Goal: Task Accomplishment & Management: Complete application form

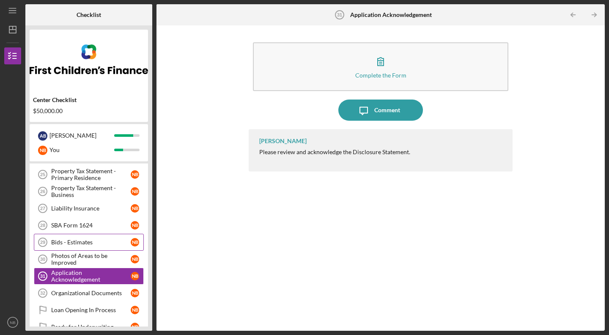
scroll to position [254, 0]
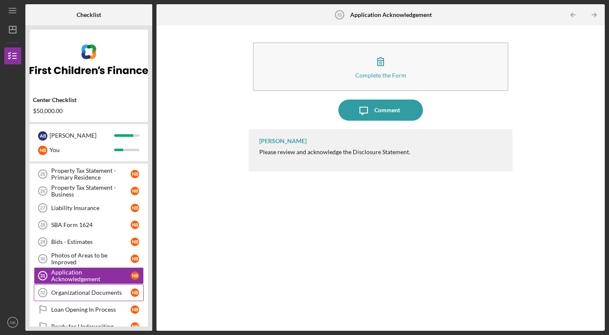
click at [80, 294] on div "Organizational Documents" at bounding box center [91, 292] width 80 height 7
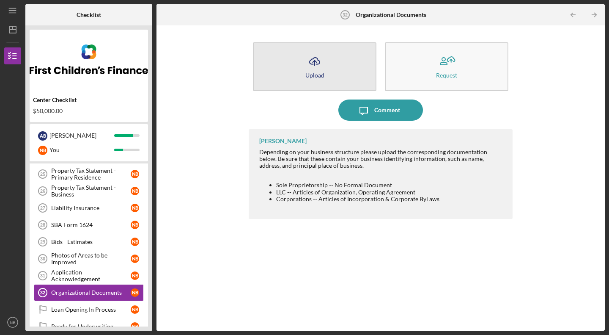
click at [316, 61] on polyline "button" at bounding box center [315, 61] width 4 height 2
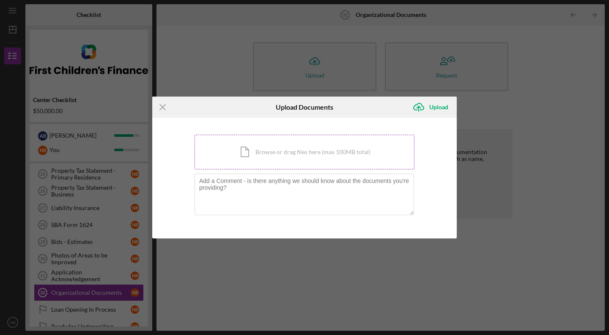
click at [304, 150] on div "Icon/Document Browse or drag files here (max 100MB total) Tap to choose files o…" at bounding box center [305, 151] width 220 height 35
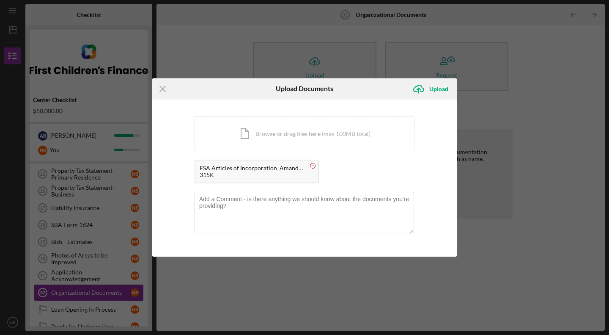
click at [314, 165] on circle at bounding box center [312, 165] width 5 height 5
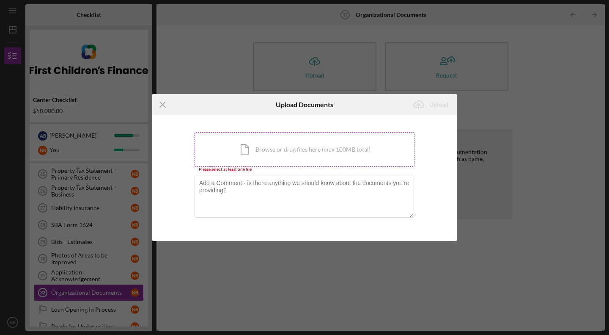
click at [345, 140] on div "Icon/Document Browse or drag files here (max 100MB total) Tap to choose files o…" at bounding box center [305, 149] width 220 height 35
click at [159, 104] on icon "Icon/Menu Close" at bounding box center [162, 104] width 21 height 21
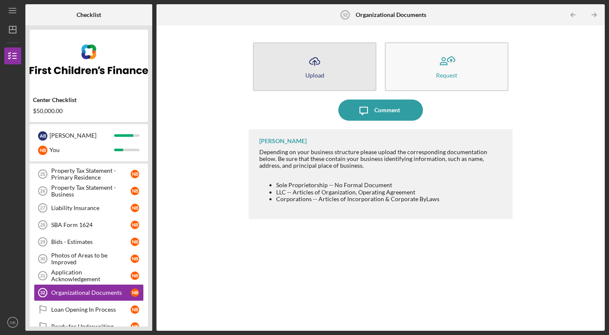
click at [315, 63] on line "button" at bounding box center [315, 62] width 0 height 5
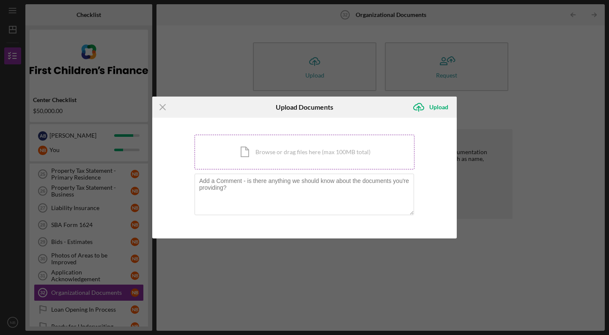
click at [291, 165] on div "Icon/Document Browse or drag files here (max 100MB total) Tap to choose files o…" at bounding box center [305, 151] width 220 height 35
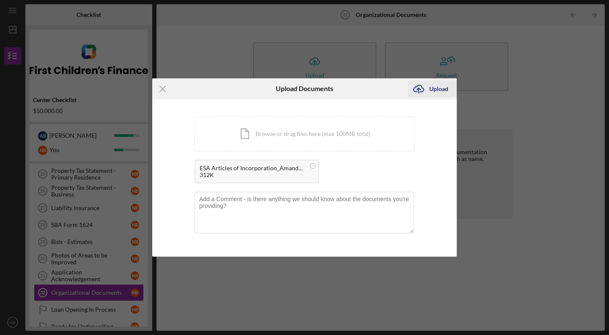
click at [425, 85] on icon "Icon/Upload" at bounding box center [418, 88] width 21 height 21
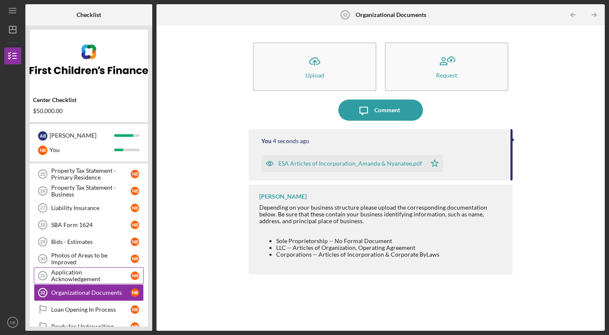
click at [89, 273] on div "Application Acknowledgement" at bounding box center [91, 276] width 80 height 14
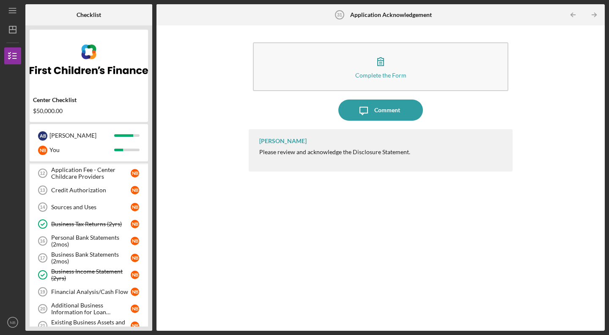
scroll to position [34, 0]
click at [76, 255] on div "Business Bank Statements (2mos)" at bounding box center [91, 259] width 80 height 14
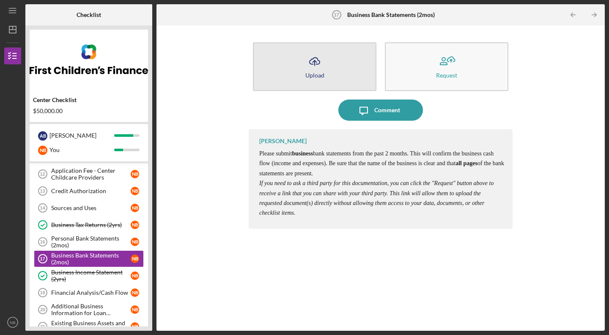
click at [327, 70] on button "Icon/Upload Upload" at bounding box center [315, 66] width 124 height 49
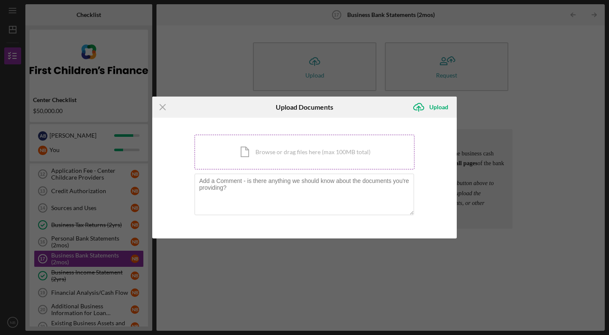
click at [313, 155] on div "Icon/Document Browse or drag files here (max 100MB total) Tap to choose files o…" at bounding box center [305, 151] width 220 height 35
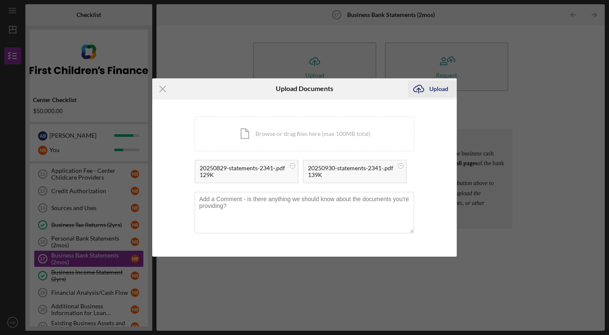
click at [432, 85] on div "Upload" at bounding box center [438, 88] width 19 height 17
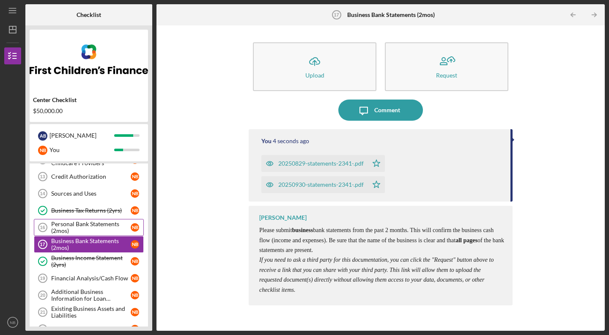
scroll to position [62, 0]
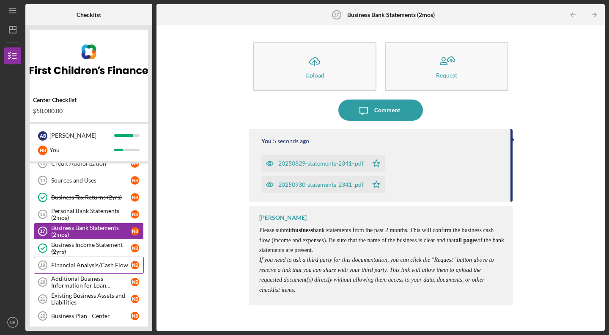
click at [87, 259] on link "Financial Analysis/Cash Flow 19 Financial Analysis/Cash Flow N B" at bounding box center [89, 264] width 110 height 17
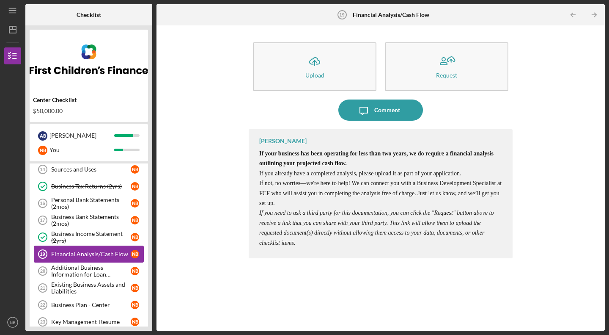
scroll to position [78, 0]
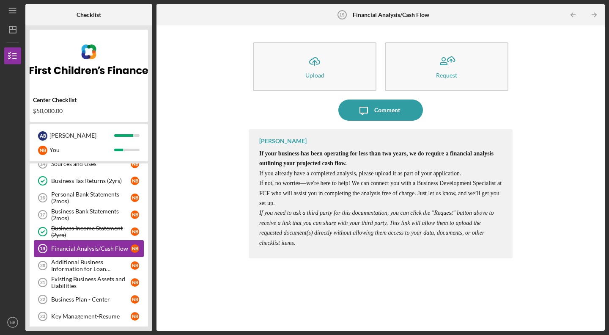
click at [87, 259] on div "Additional Business Information for Loan Application" at bounding box center [91, 265] width 80 height 14
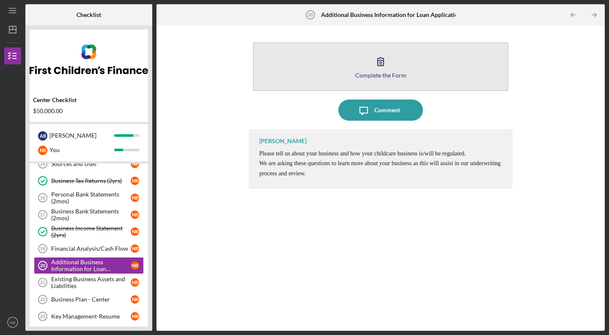
click at [390, 63] on icon "button" at bounding box center [380, 61] width 21 height 21
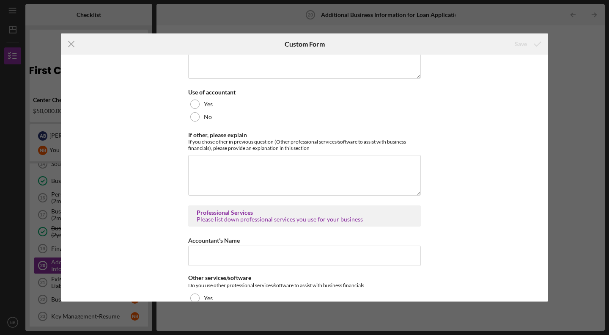
scroll to position [1859, 0]
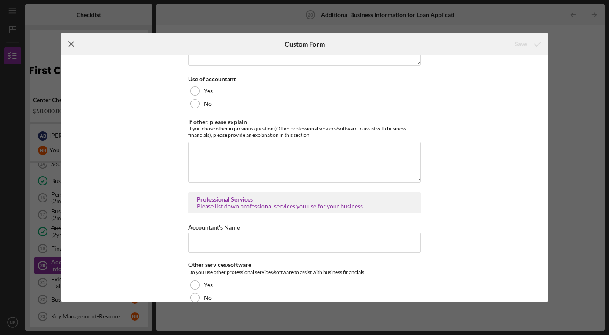
click at [70, 45] on line at bounding box center [71, 43] width 5 height 5
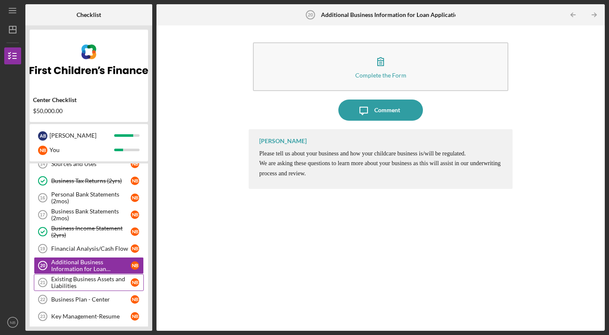
click at [71, 282] on div "Existing Business Assets and Liabilities" at bounding box center [91, 282] width 80 height 14
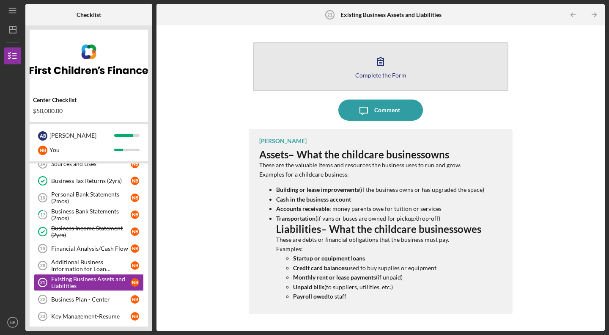
click at [367, 59] on button "Complete the Form Form" at bounding box center [380, 66] width 255 height 49
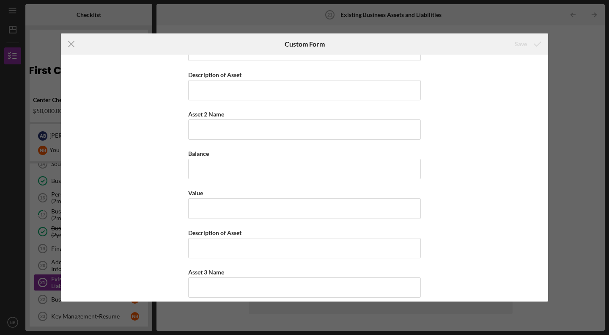
scroll to position [1068, 0]
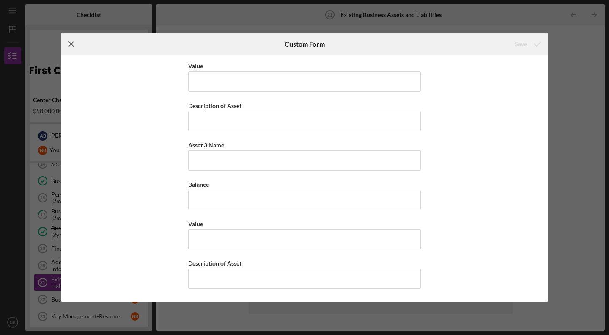
click at [73, 44] on icon "Icon/Menu Close" at bounding box center [71, 43] width 21 height 21
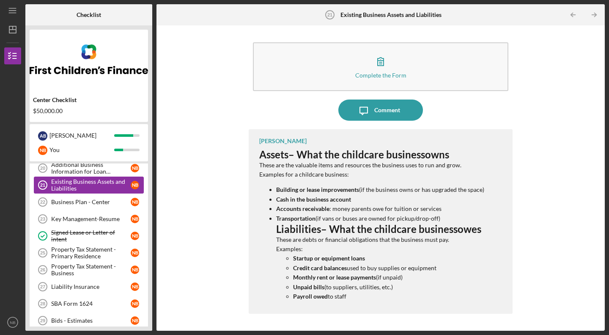
scroll to position [176, 0]
click at [85, 214] on link "Key Management-Resume 23 Key Management-Resume N B" at bounding box center [89, 218] width 110 height 17
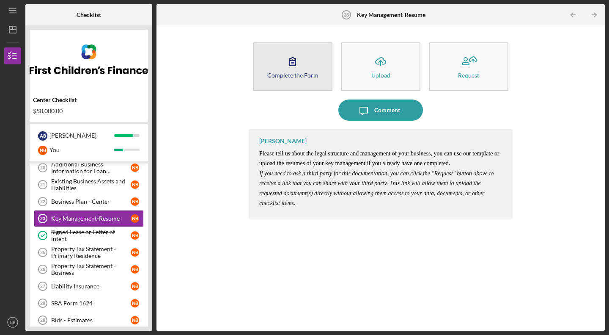
click at [306, 75] on div "Complete the Form" at bounding box center [292, 75] width 51 height 6
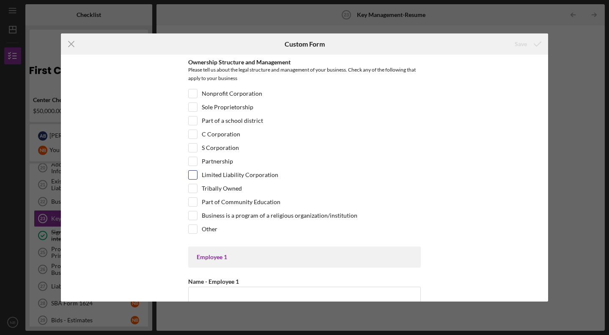
click at [190, 177] on input "Limited Liability Corporation" at bounding box center [193, 174] width 8 height 8
checkbox input "true"
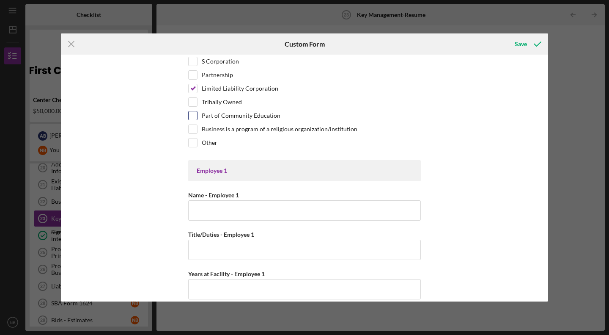
scroll to position [90, 0]
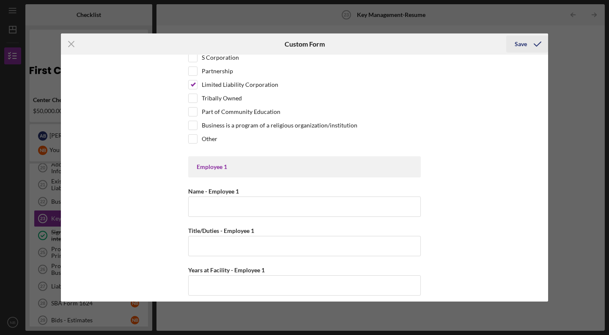
click at [527, 42] on icon "submit" at bounding box center [537, 43] width 21 height 21
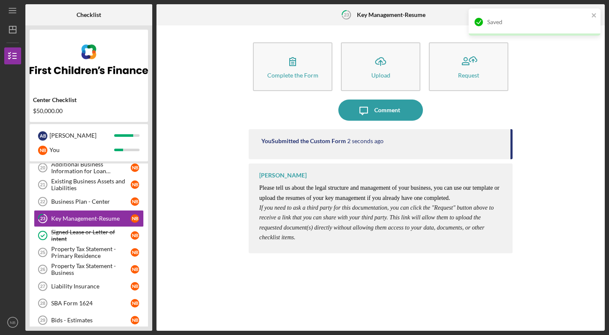
click at [74, 44] on img at bounding box center [89, 59] width 118 height 51
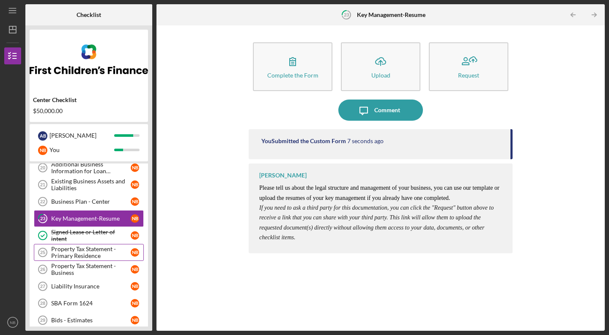
click at [90, 249] on div "Property Tax Statement - Primary Residence" at bounding box center [91, 252] width 80 height 14
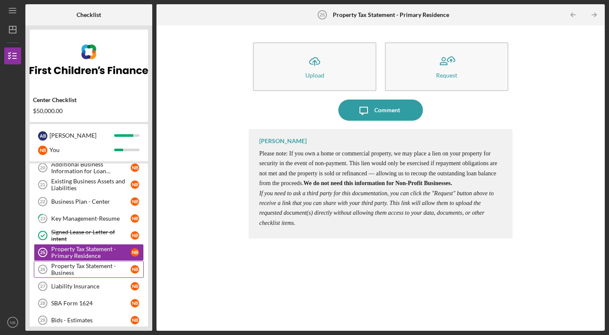
click at [91, 264] on div "Property Tax Statement - Business" at bounding box center [91, 269] width 80 height 14
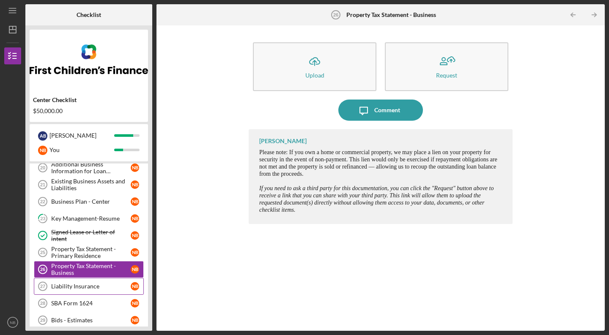
click at [85, 283] on div "Liability Insurance" at bounding box center [91, 286] width 80 height 7
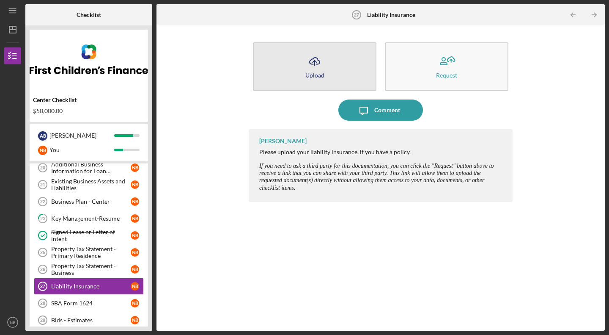
click at [316, 72] on div "Upload" at bounding box center [314, 75] width 19 height 6
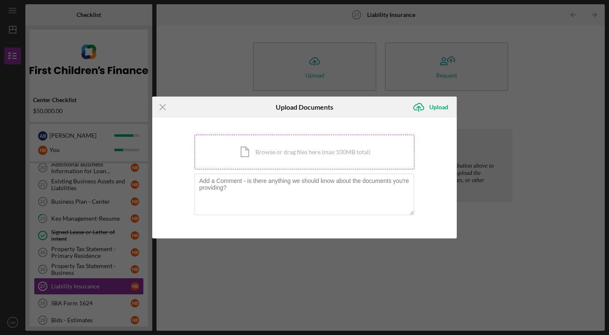
click at [309, 152] on div "Icon/Document Browse or drag files here (max 100MB total) Tap to choose files o…" at bounding box center [305, 151] width 220 height 35
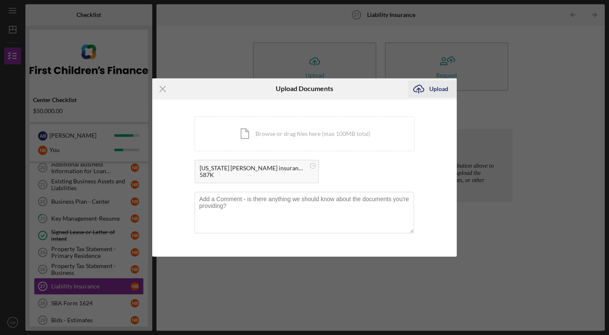
click at [441, 87] on div "Upload" at bounding box center [438, 88] width 19 height 17
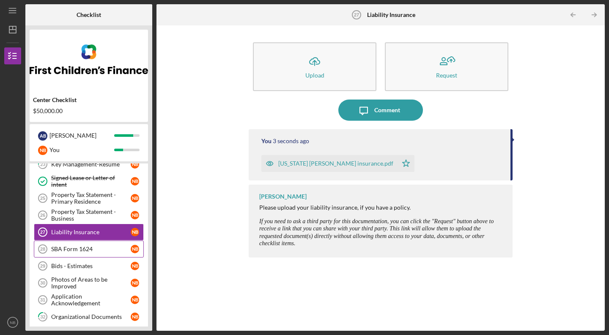
scroll to position [231, 0]
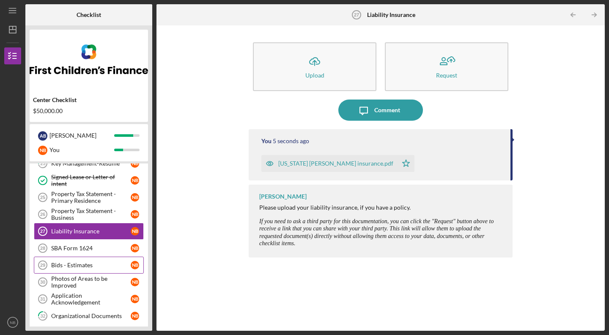
click at [77, 264] on div "Bids - Estimates" at bounding box center [91, 264] width 80 height 7
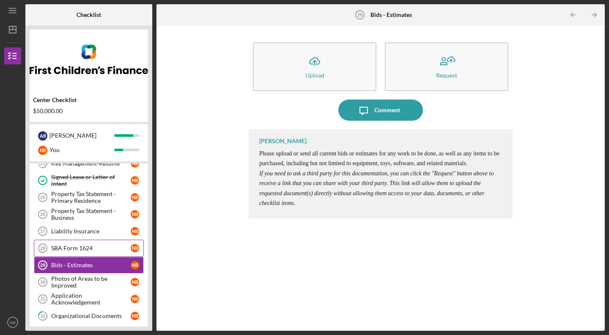
click at [75, 247] on div "SBA Form 1624" at bounding box center [91, 247] width 80 height 7
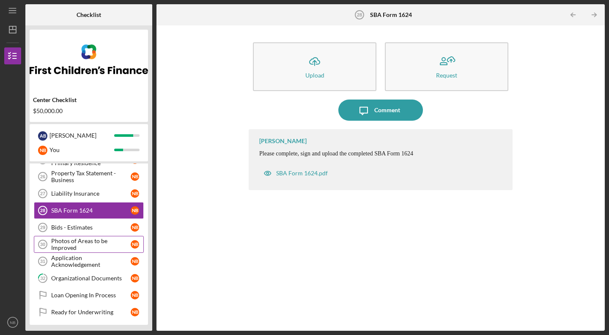
scroll to position [269, 0]
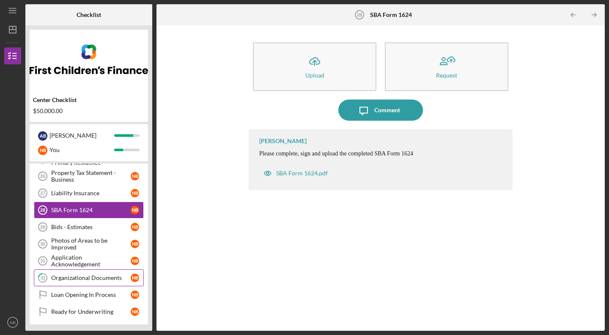
click at [80, 280] on div "Organizational Documents" at bounding box center [91, 277] width 80 height 7
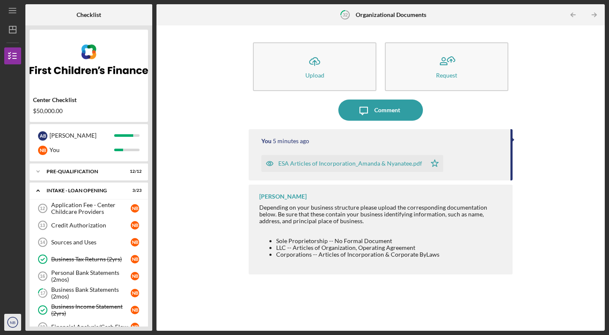
click at [14, 326] on icon "NB" at bounding box center [12, 321] width 17 height 21
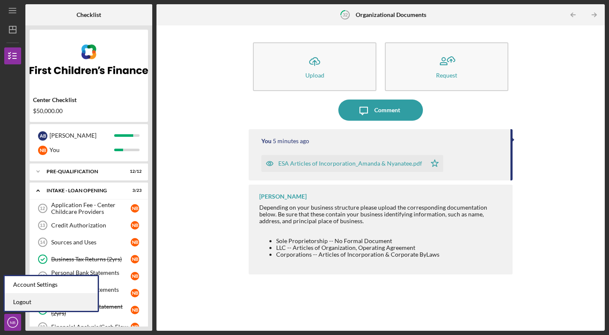
click at [27, 299] on link "Logout" at bounding box center [51, 301] width 93 height 17
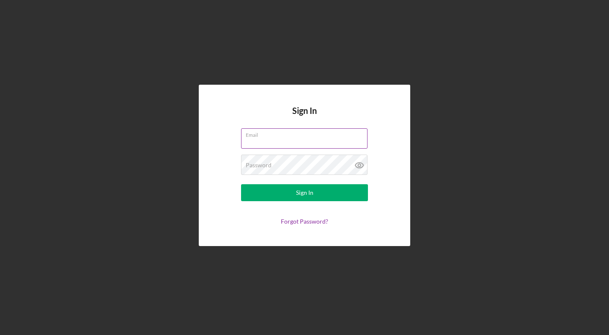
click at [264, 138] on input "Email" at bounding box center [304, 138] width 126 height 20
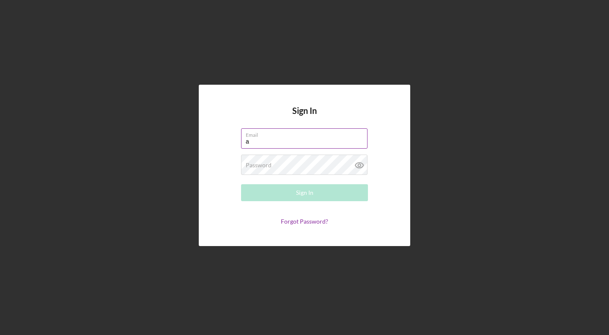
click at [264, 138] on input "a" at bounding box center [304, 138] width 126 height 20
click at [309, 160] on div "Password Required" at bounding box center [304, 164] width 127 height 21
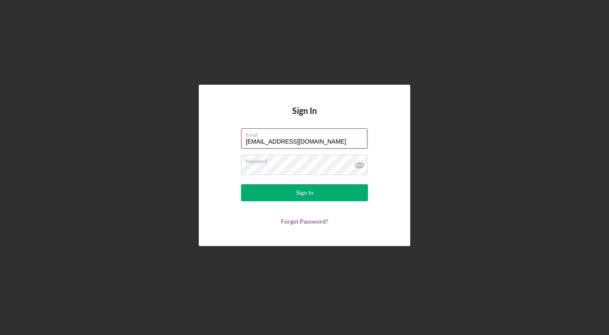
click at [256, 143] on input "[EMAIL_ADDRESS][DOMAIN_NAME]" at bounding box center [304, 138] width 126 height 20
drag, startPoint x: 263, startPoint y: 141, endPoint x: 228, endPoint y: 138, distance: 35.6
click at [228, 138] on form "Email [EMAIL_ADDRESS][DOMAIN_NAME] Password Sign In Forgot Password?" at bounding box center [304, 176] width 169 height 96
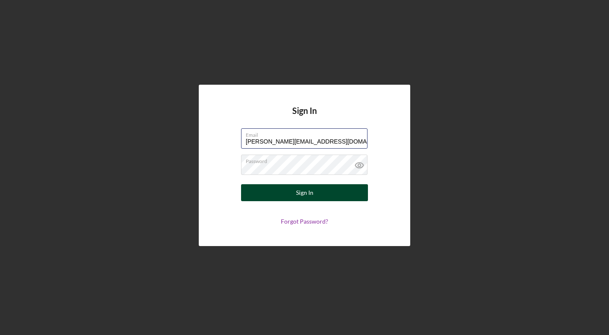
type input "[PERSON_NAME][EMAIL_ADDRESS][DOMAIN_NAME]"
click at [282, 199] on button "Sign In" at bounding box center [304, 192] width 127 height 17
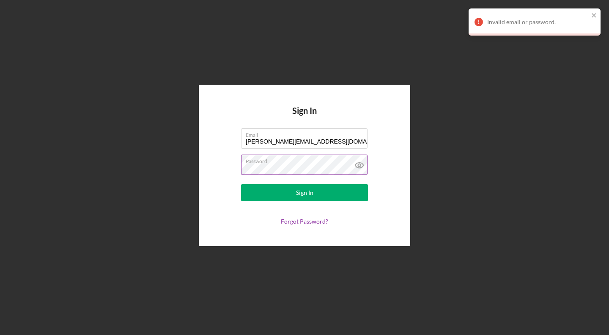
click at [354, 165] on icon at bounding box center [359, 164] width 21 height 21
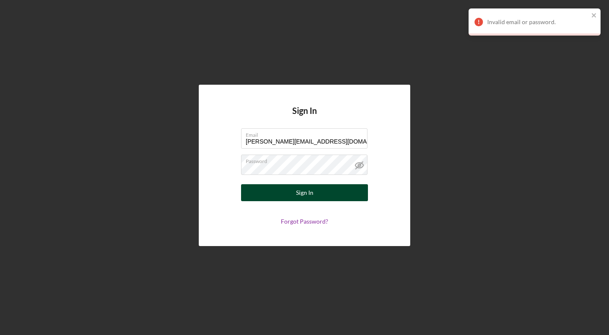
click at [258, 197] on button "Sign In" at bounding box center [304, 192] width 127 height 17
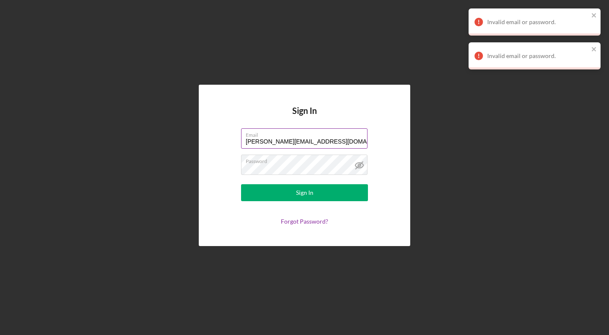
click at [292, 144] on input "[PERSON_NAME][EMAIL_ADDRESS][DOMAIN_NAME]" at bounding box center [304, 138] width 126 height 20
click at [264, 138] on input "[PERSON_NAME][EMAIL_ADDRESS][DOMAIN_NAME]" at bounding box center [304, 138] width 126 height 20
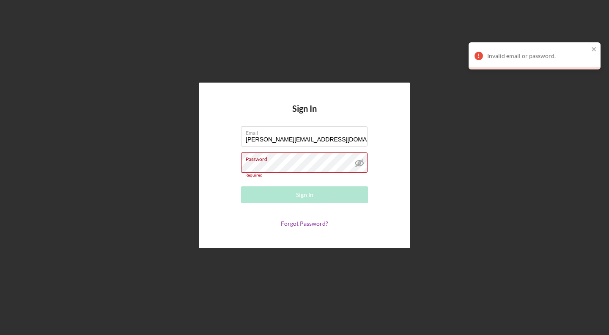
click at [233, 166] on form "Email [PERSON_NAME][EMAIL_ADDRESS][DOMAIN_NAME] Password Required Sign In Forgo…" at bounding box center [304, 176] width 169 height 101
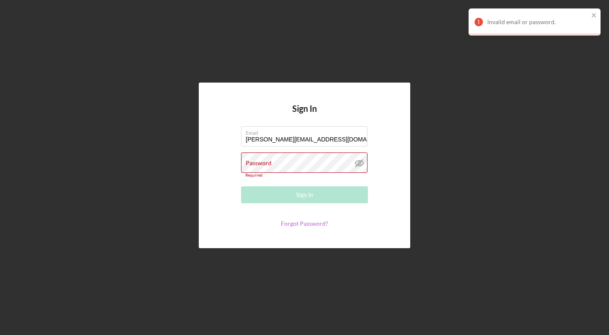
click at [308, 223] on link "Forgot Password?" at bounding box center [304, 223] width 47 height 7
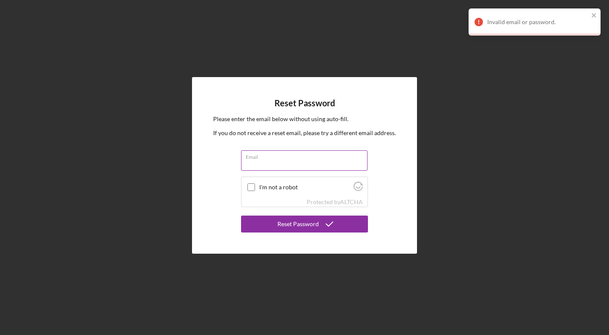
click at [271, 169] on input "Email" at bounding box center [304, 160] width 126 height 20
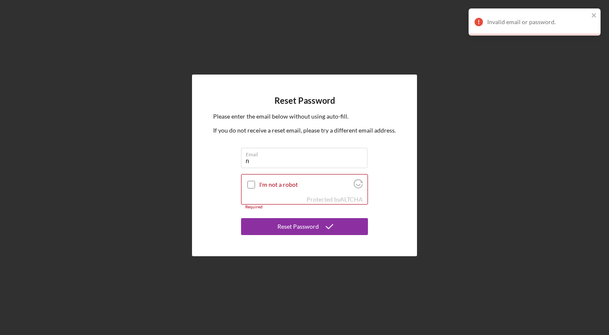
drag, startPoint x: 271, startPoint y: 169, endPoint x: 226, endPoint y: 200, distance: 54.2
click at [226, 200] on div "Reset Password Please enter the email below without using auto-fill. If you do …" at bounding box center [304, 164] width 225 height 181
type input "d"
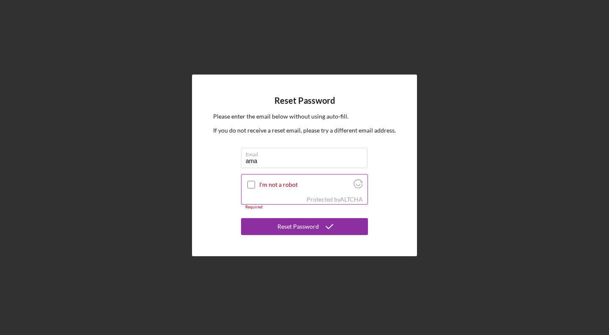
type input "[PERSON_NAME][EMAIL_ADDRESS][DOMAIN_NAME]"
click at [262, 187] on label "I'm not a robot" at bounding box center [305, 184] width 92 height 7
click at [255, 187] on input "I'm not a robot" at bounding box center [251, 185] width 8 height 8
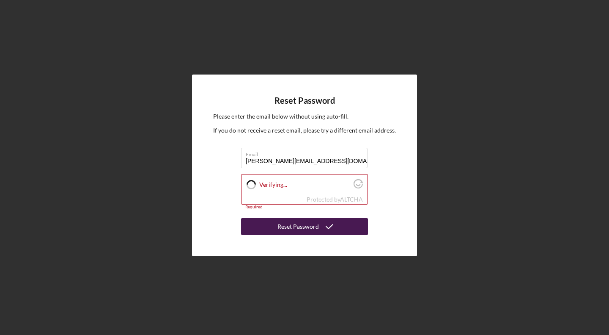
checkbox input "true"
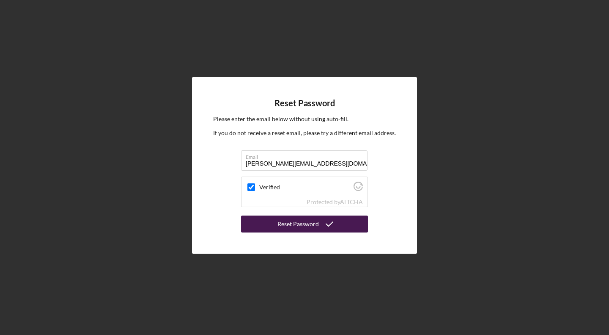
click at [274, 230] on button "Reset Password" at bounding box center [304, 223] width 127 height 17
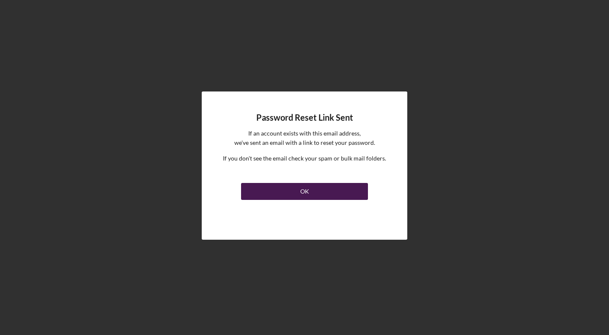
click at [272, 188] on button "OK" at bounding box center [304, 191] width 127 height 17
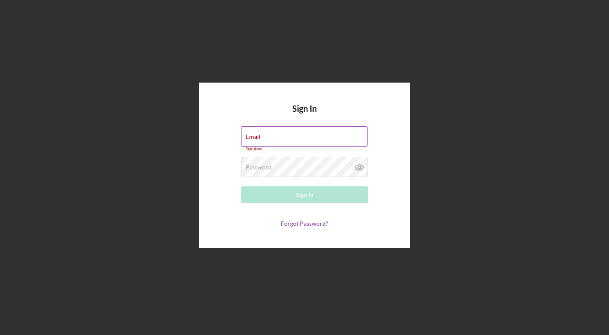
click at [309, 133] on div "Email Required" at bounding box center [304, 138] width 127 height 25
click at [307, 134] on div "Email am Please enter a valid email address." at bounding box center [304, 138] width 127 height 25
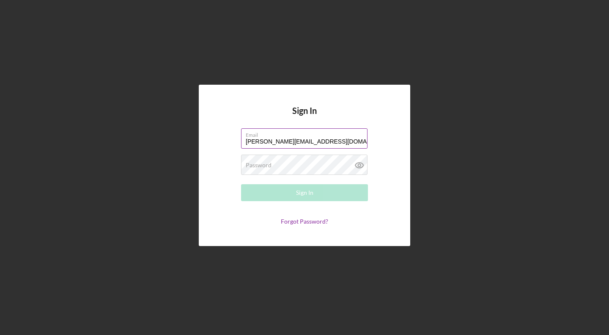
click at [302, 146] on input "[PERSON_NAME][EMAIL_ADDRESS][DOMAIN_NAME]" at bounding box center [304, 138] width 126 height 20
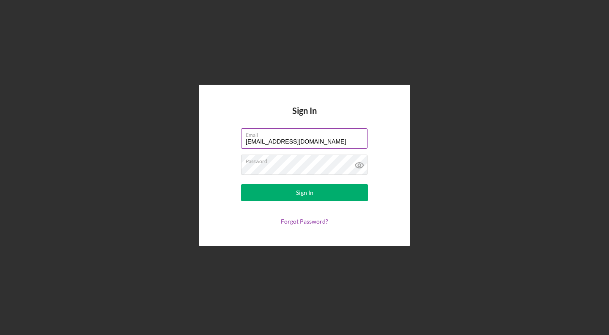
drag, startPoint x: 263, startPoint y: 144, endPoint x: 245, endPoint y: 142, distance: 17.5
click at [245, 142] on input "[EMAIL_ADDRESS][DOMAIN_NAME]" at bounding box center [304, 138] width 126 height 20
click at [248, 142] on input "[EMAIL_ADDRESS][DOMAIN_NAME]" at bounding box center [304, 138] width 126 height 20
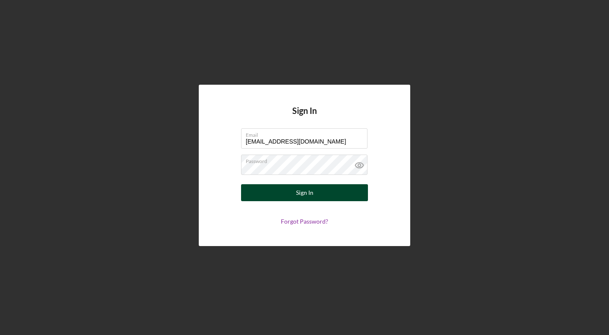
type input "[EMAIL_ADDRESS][DOMAIN_NAME]"
click at [266, 193] on button "Sign In" at bounding box center [304, 192] width 127 height 17
